Goal: Book appointment/travel/reservation

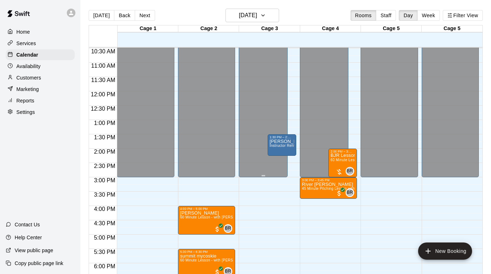
scroll to position [305, 0]
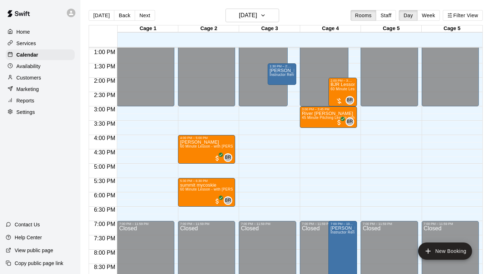
scroll to position [379, 0]
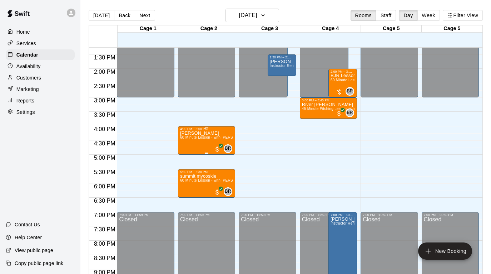
click at [198, 133] on p "[PERSON_NAME]" at bounding box center [206, 133] width 53 height 0
click at [190, 143] on icon "edit" at bounding box center [187, 140] width 9 height 9
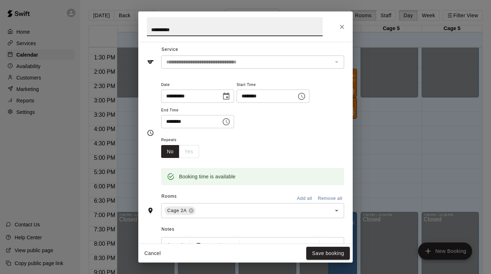
scroll to position [39, 0]
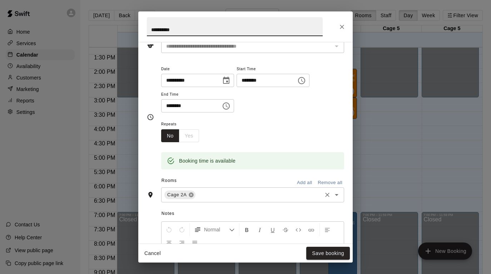
click at [191, 196] on icon at bounding box center [191, 194] width 5 height 5
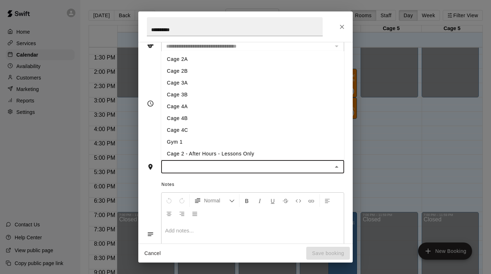
click at [213, 169] on input "text" at bounding box center [246, 166] width 167 height 9
click at [209, 102] on li "Cage 4A" at bounding box center [252, 106] width 183 height 12
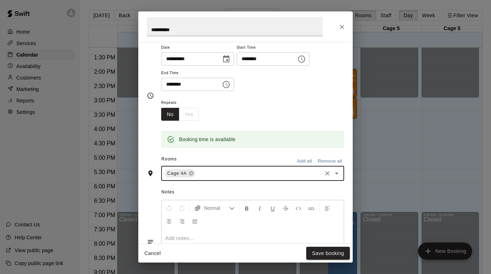
scroll to position [61, 0]
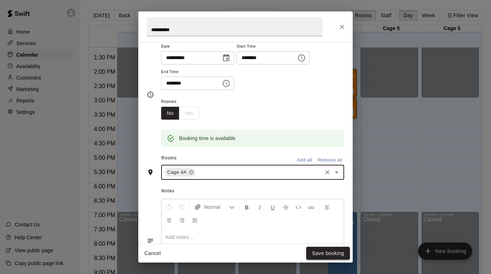
click at [322, 251] on button "Save booking" at bounding box center [328, 252] width 44 height 13
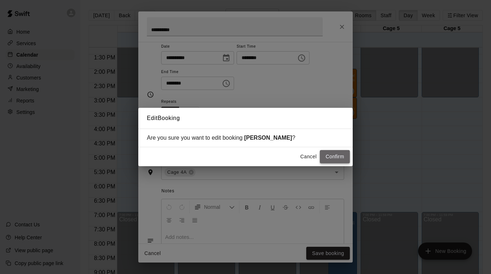
click at [338, 156] on button "Confirm" at bounding box center [335, 156] width 30 height 13
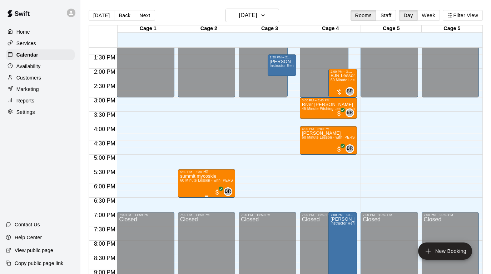
click at [190, 179] on icon "edit" at bounding box center [187, 181] width 6 height 6
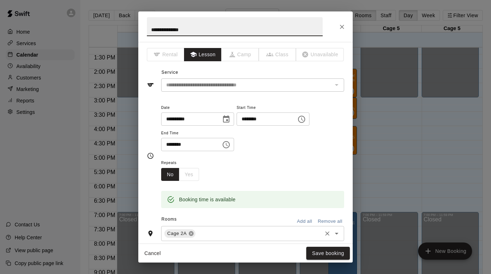
click at [192, 233] on icon at bounding box center [191, 233] width 5 height 5
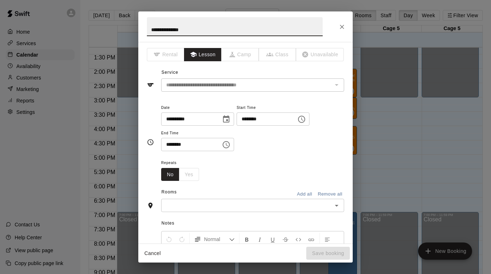
click at [191, 207] on input "text" at bounding box center [246, 205] width 167 height 9
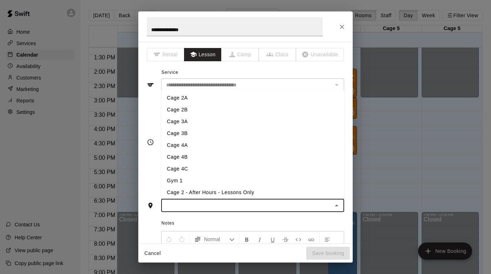
click at [216, 139] on li "Cage 4A" at bounding box center [252, 145] width 183 height 12
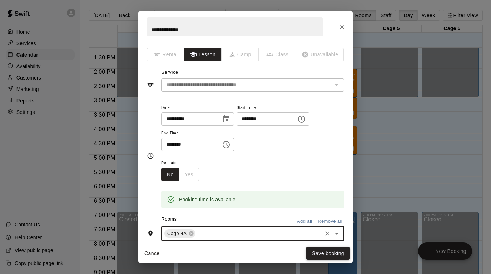
click at [313, 254] on button "Save booking" at bounding box center [328, 252] width 44 height 13
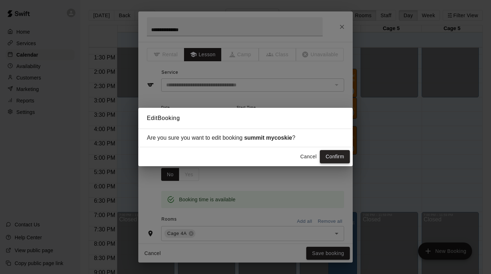
click at [331, 157] on button "Confirm" at bounding box center [335, 156] width 30 height 13
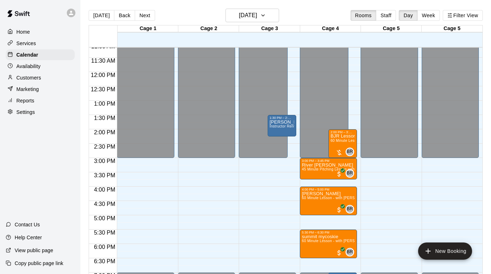
scroll to position [285, 0]
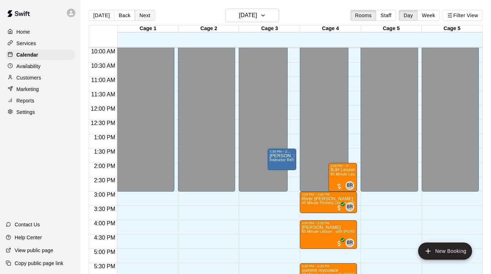
click at [148, 11] on button "Next" at bounding box center [145, 15] width 20 height 11
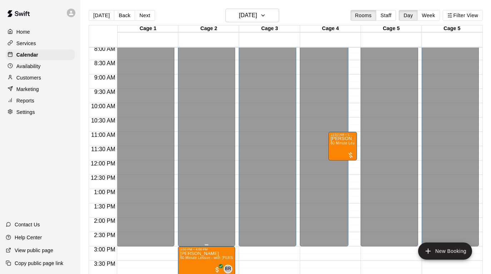
scroll to position [206, 0]
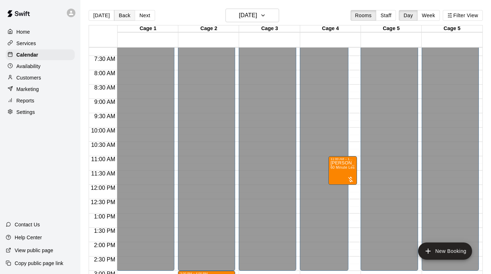
click at [119, 14] on button "Back" at bounding box center [124, 15] width 21 height 11
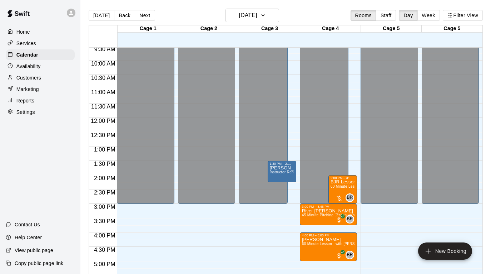
scroll to position [280, 0]
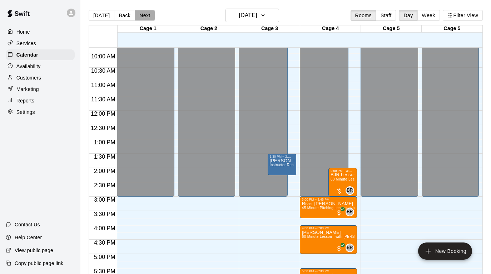
click at [139, 13] on button "Next" at bounding box center [145, 15] width 20 height 11
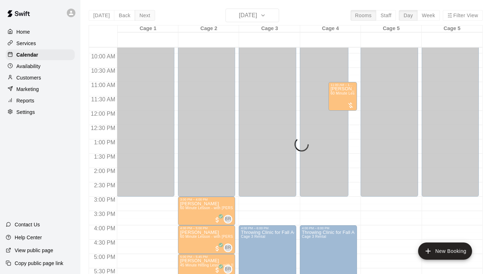
click at [139, 13] on div "[DATE] Back [DATE][DATE] Rooms Staff Day Week Filter View Cage 1 19 Tue Cage 2 …" at bounding box center [286, 146] width 394 height 274
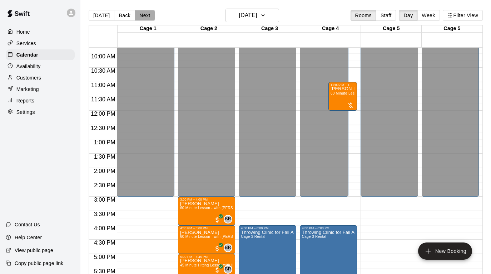
click at [139, 13] on button "Next" at bounding box center [145, 15] width 20 height 11
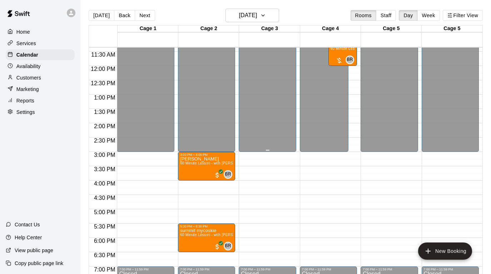
scroll to position [332, 0]
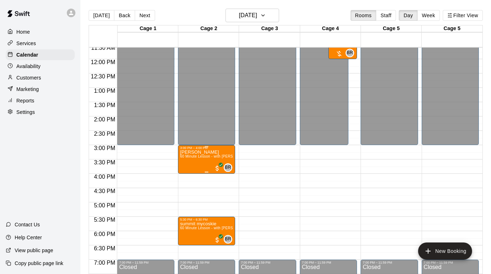
click at [211, 155] on span "60 Minute Lesson - with [PERSON_NAME] [PERSON_NAME]" at bounding box center [232, 156] width 105 height 4
click at [188, 165] on icon "edit" at bounding box center [187, 162] width 9 height 9
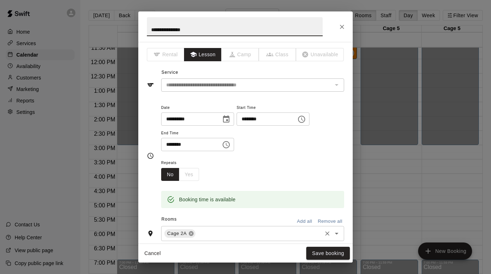
click at [192, 232] on icon at bounding box center [191, 233] width 5 height 5
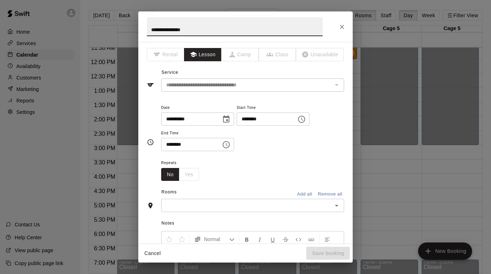
click at [208, 206] on input "text" at bounding box center [246, 205] width 167 height 9
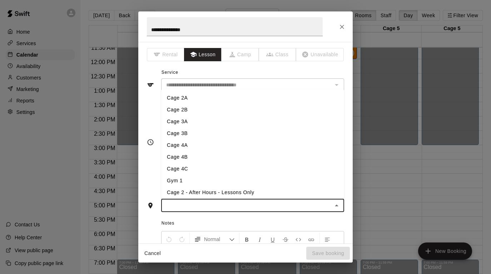
click at [216, 141] on li "Cage 4A" at bounding box center [252, 145] width 183 height 12
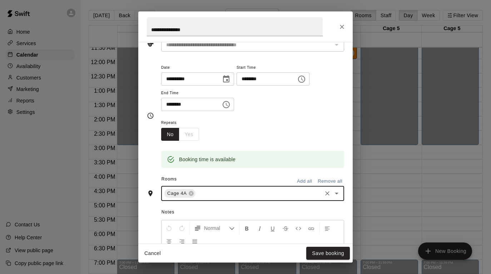
scroll to position [46, 0]
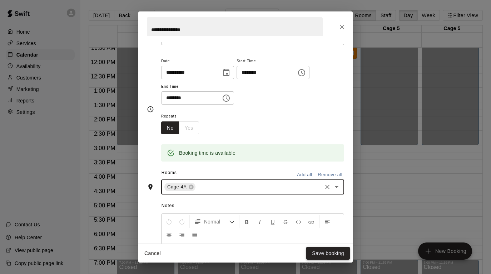
click at [314, 249] on button "Save booking" at bounding box center [328, 252] width 44 height 13
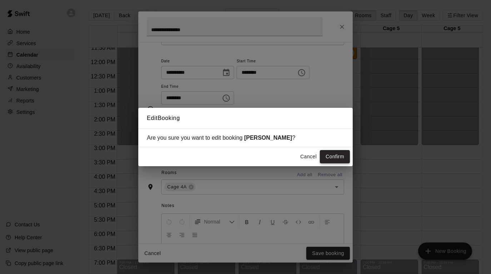
click at [338, 155] on button "Confirm" at bounding box center [335, 156] width 30 height 13
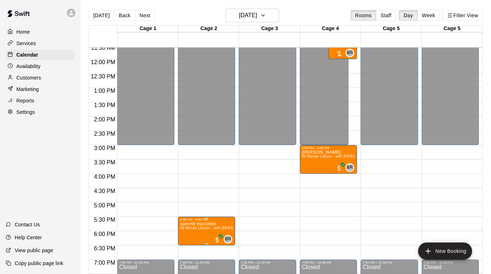
click at [191, 222] on icon "edit" at bounding box center [187, 226] width 9 height 9
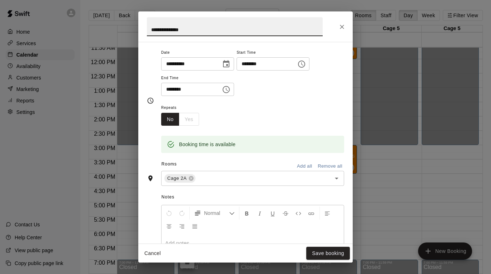
scroll to position [61, 0]
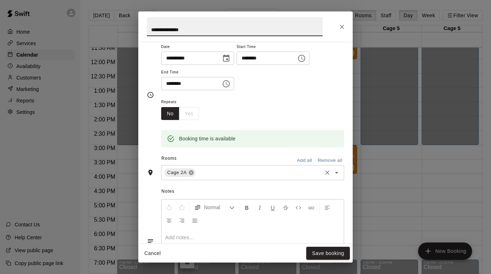
click at [193, 172] on icon at bounding box center [191, 172] width 5 height 5
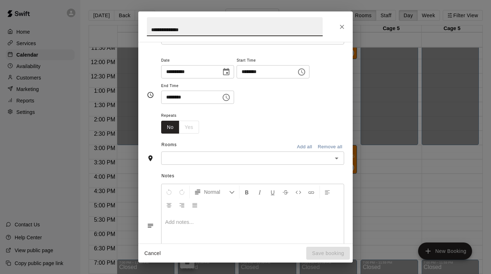
click at [234, 162] on div "​" at bounding box center [252, 157] width 183 height 13
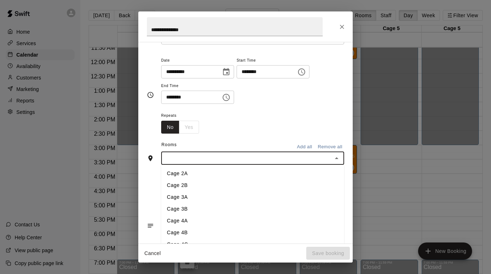
click at [201, 223] on li "Cage 4A" at bounding box center [252, 221] width 183 height 12
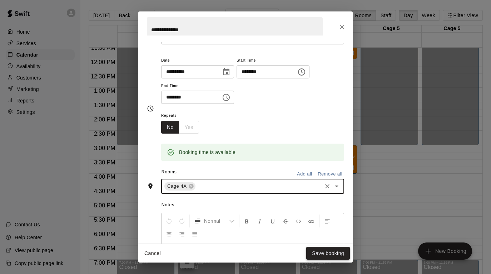
click at [320, 252] on button "Save booking" at bounding box center [328, 252] width 44 height 13
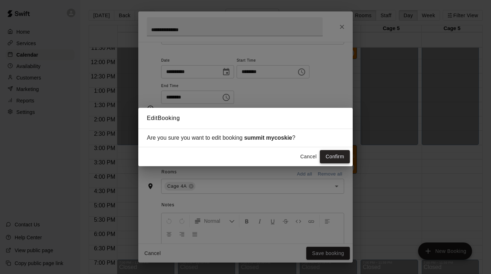
click at [332, 156] on button "Confirm" at bounding box center [335, 156] width 30 height 13
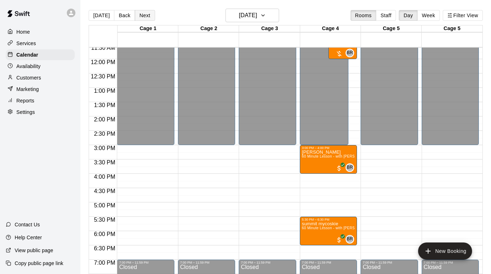
click at [148, 15] on button "Next" at bounding box center [145, 15] width 20 height 11
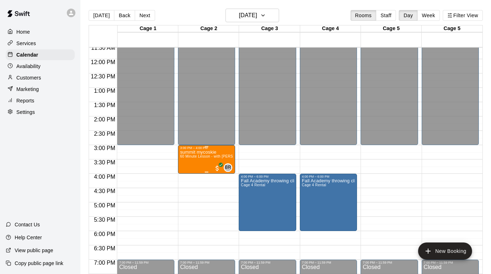
click at [210, 152] on p "summit mycoskie" at bounding box center [206, 152] width 53 height 0
click at [186, 161] on icon "edit" at bounding box center [187, 159] width 6 height 6
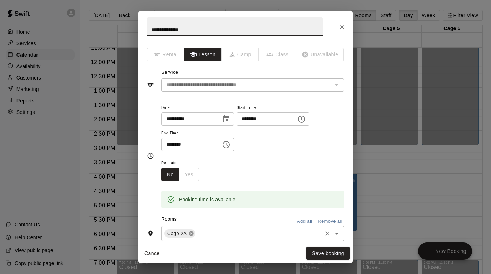
click at [192, 232] on icon at bounding box center [191, 233] width 6 height 6
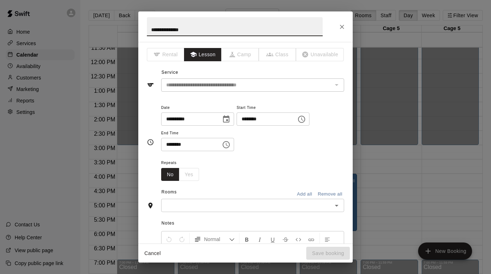
click at [211, 206] on input "text" at bounding box center [246, 205] width 167 height 9
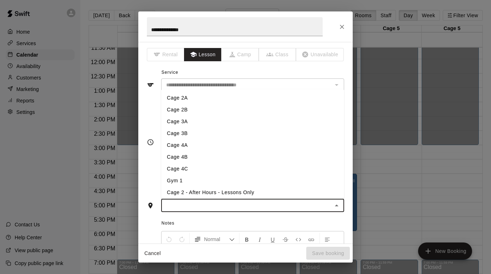
click at [226, 141] on li "Cage 4A" at bounding box center [252, 145] width 183 height 12
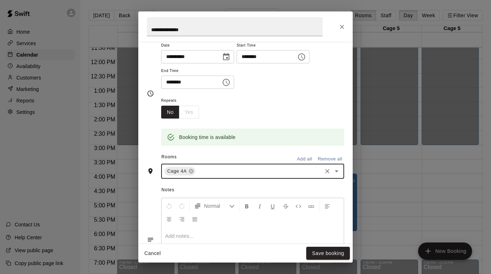
scroll to position [65, 0]
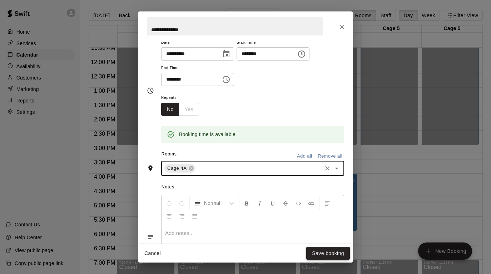
click at [318, 251] on button "Save booking" at bounding box center [328, 252] width 44 height 13
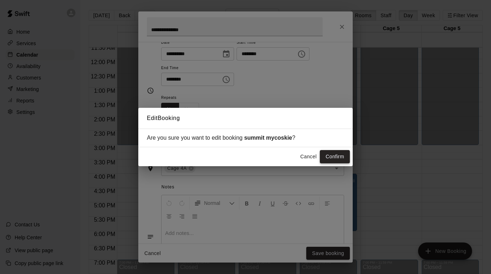
click at [333, 155] on button "Confirm" at bounding box center [335, 156] width 30 height 13
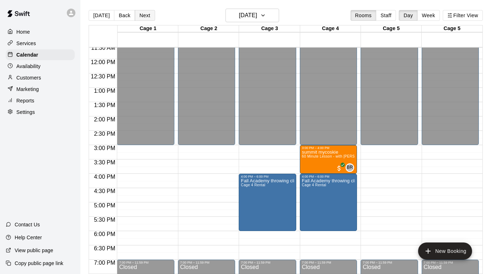
click at [148, 16] on button "Next" at bounding box center [145, 15] width 20 height 11
